Goal: Check status: Check status

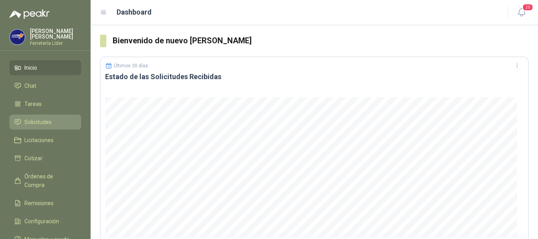
click at [56, 120] on li "Solicitudes" at bounding box center [45, 122] width 62 height 9
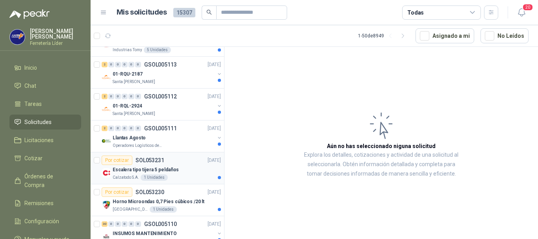
scroll to position [552, 0]
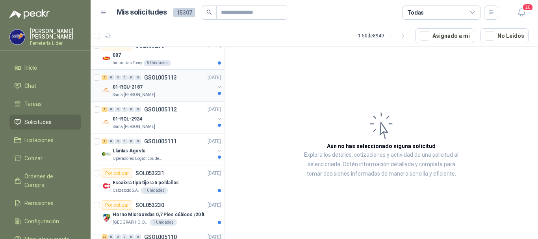
click at [173, 95] on div "Santa [PERSON_NAME]" at bounding box center [164, 95] width 102 height 6
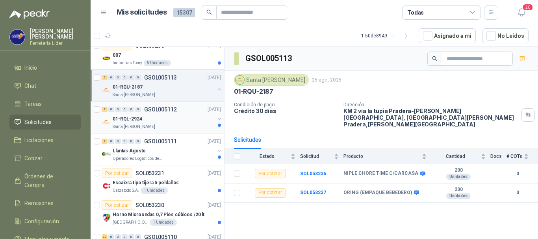
click at [175, 124] on div "Santa [PERSON_NAME]" at bounding box center [164, 127] width 102 height 6
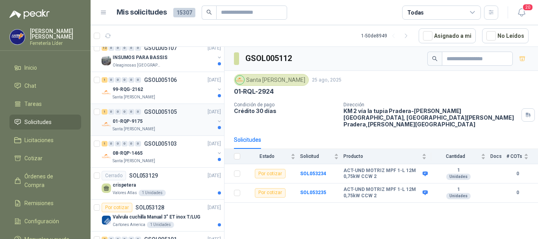
scroll to position [1418, 0]
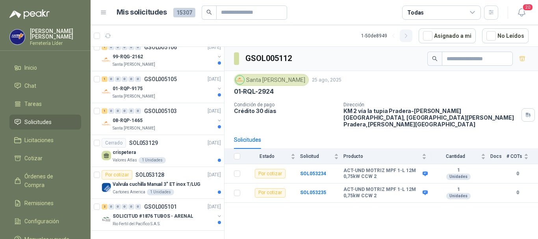
click at [413, 36] on button "button" at bounding box center [406, 36] width 13 height 13
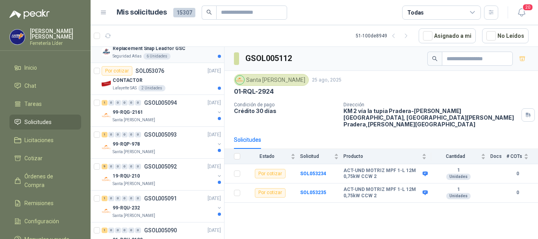
scroll to position [591, 0]
click at [178, 118] on div "Santa [PERSON_NAME]" at bounding box center [164, 119] width 102 height 6
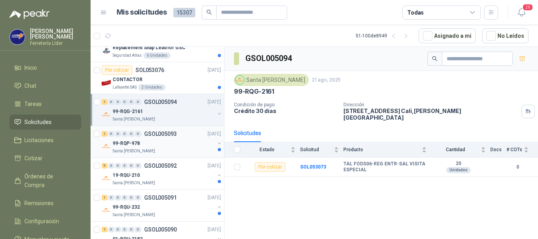
click at [186, 151] on div "Santa [PERSON_NAME]" at bounding box center [164, 151] width 102 height 6
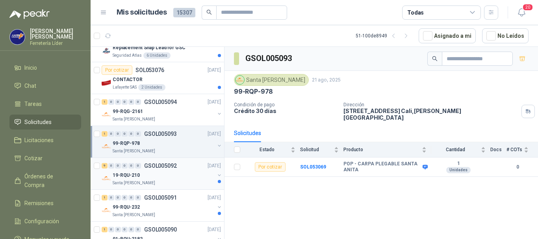
click at [185, 176] on div "19-RQU-210" at bounding box center [164, 175] width 102 height 9
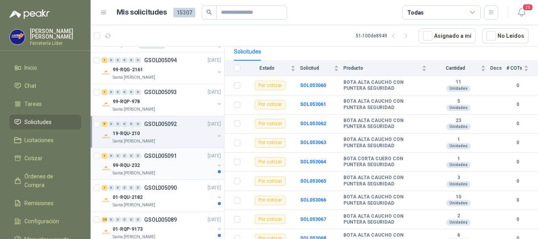
scroll to position [670, 0]
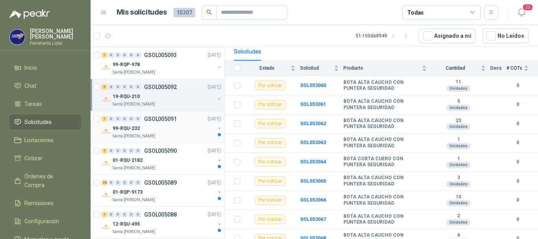
click at [179, 133] on div "99-RQU-232 Santa [PERSON_NAME]" at bounding box center [164, 132] width 102 height 16
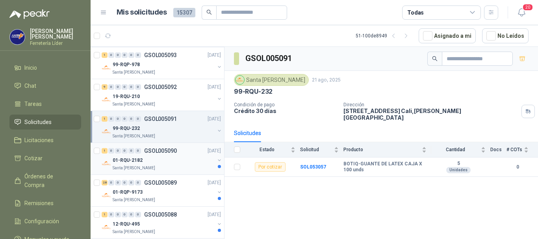
click at [180, 162] on div "01-RQU-2182" at bounding box center [164, 160] width 102 height 9
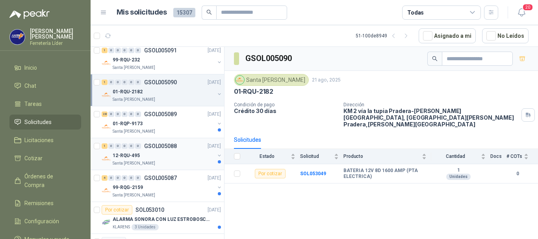
scroll to position [749, 0]
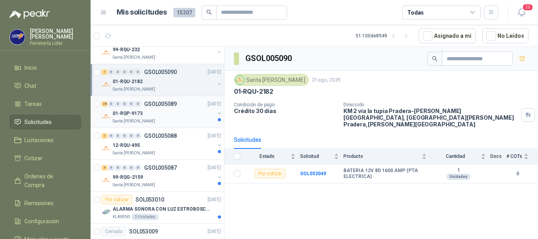
click at [179, 119] on div "Santa [PERSON_NAME]" at bounding box center [164, 121] width 102 height 6
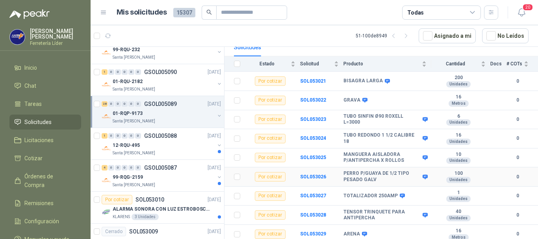
scroll to position [79, 0]
